Goal: Task Accomplishment & Management: Manage account settings

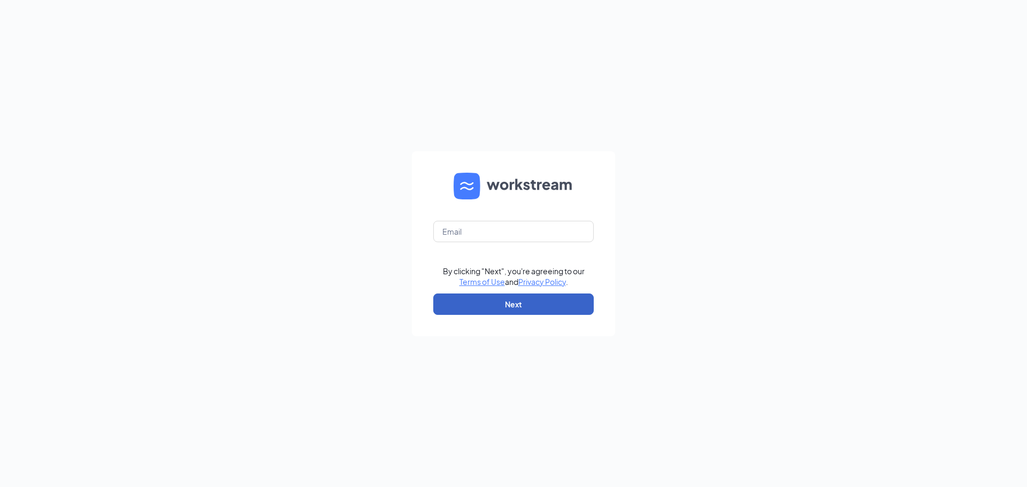
click at [476, 298] on button "Next" at bounding box center [513, 304] width 160 height 21
click at [483, 241] on input "text" at bounding box center [513, 231] width 160 height 21
type input "[EMAIL_ADDRESS][DOMAIN_NAME]"
click at [493, 298] on button "Next" at bounding box center [513, 304] width 160 height 21
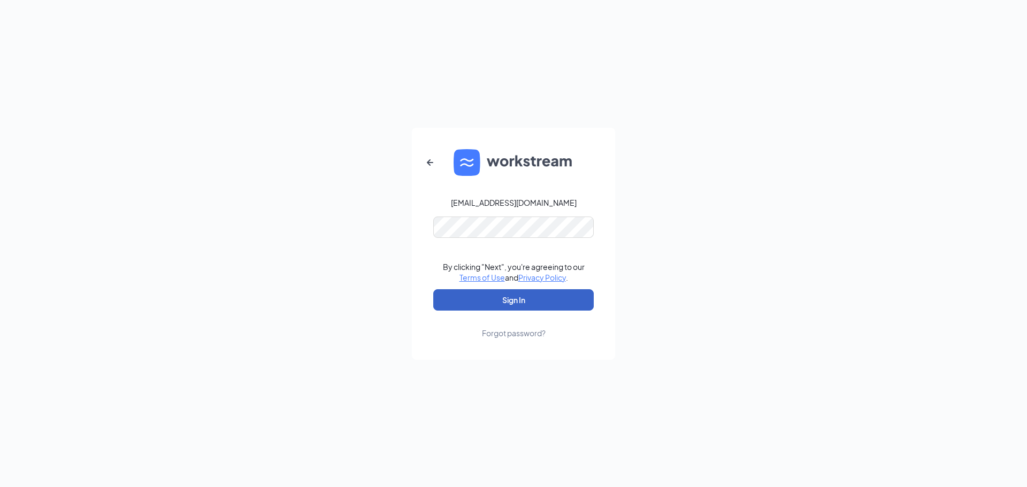
click at [488, 295] on button "Sign In" at bounding box center [513, 299] width 160 height 21
click at [488, 298] on button "Sign In" at bounding box center [513, 299] width 160 height 21
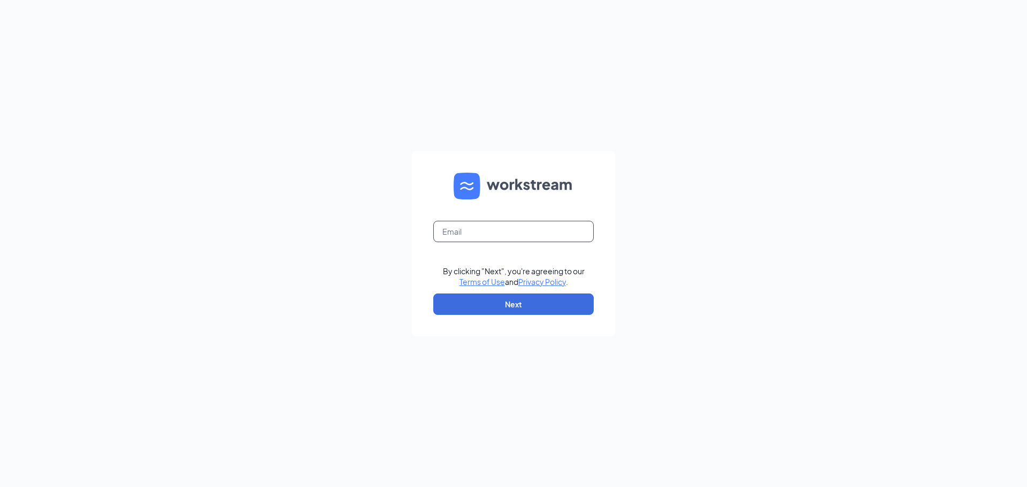
click at [484, 233] on input "text" at bounding box center [513, 231] width 160 height 21
type input "[EMAIL_ADDRESS][DOMAIN_NAME]"
click at [474, 310] on button "Next" at bounding box center [513, 304] width 160 height 21
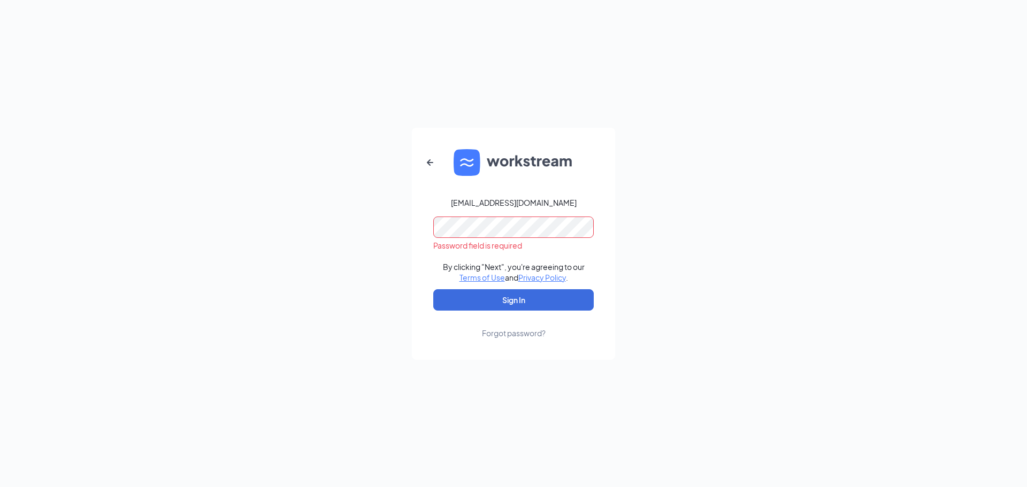
click at [506, 204] on div "[EMAIL_ADDRESS][DOMAIN_NAME]" at bounding box center [514, 202] width 126 height 11
click at [516, 302] on button "Sign In" at bounding box center [513, 299] width 160 height 21
